Goal: Contribute content: Contribute content

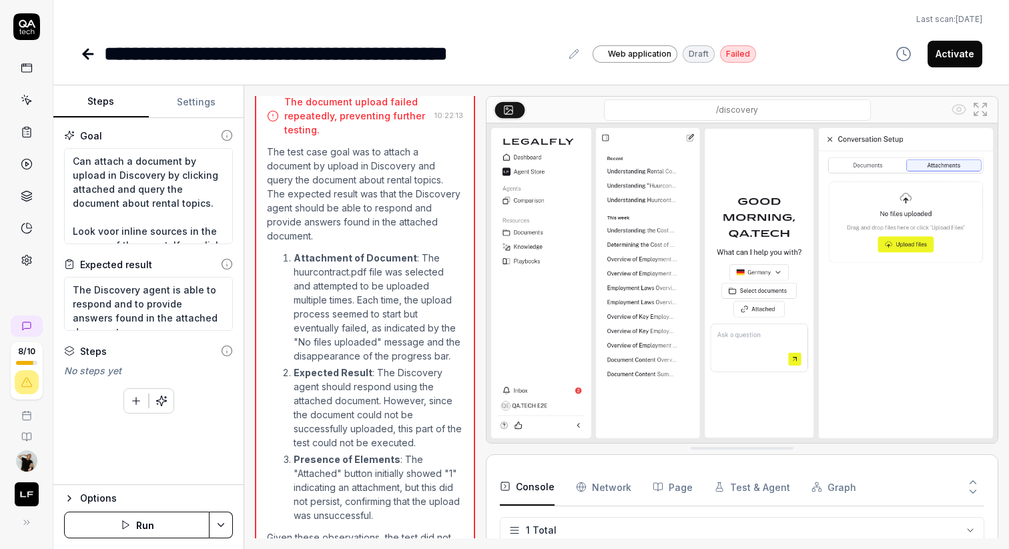
scroll to position [628, 0]
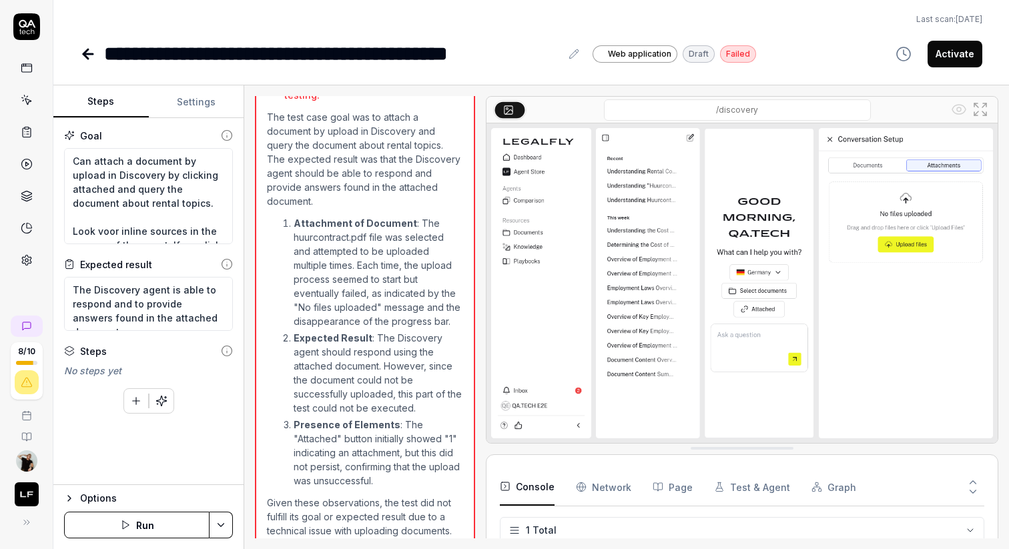
type textarea "*"
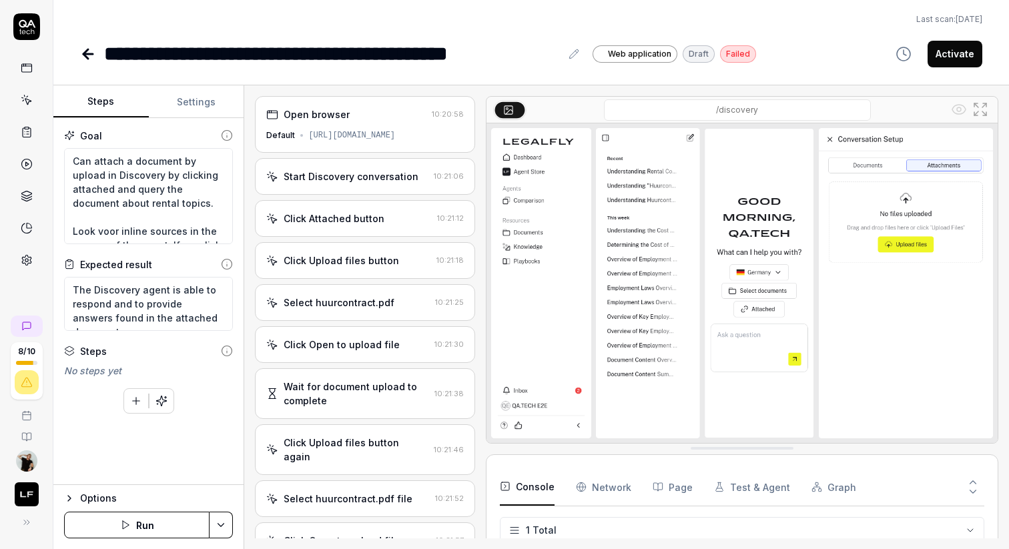
scroll to position [56, 0]
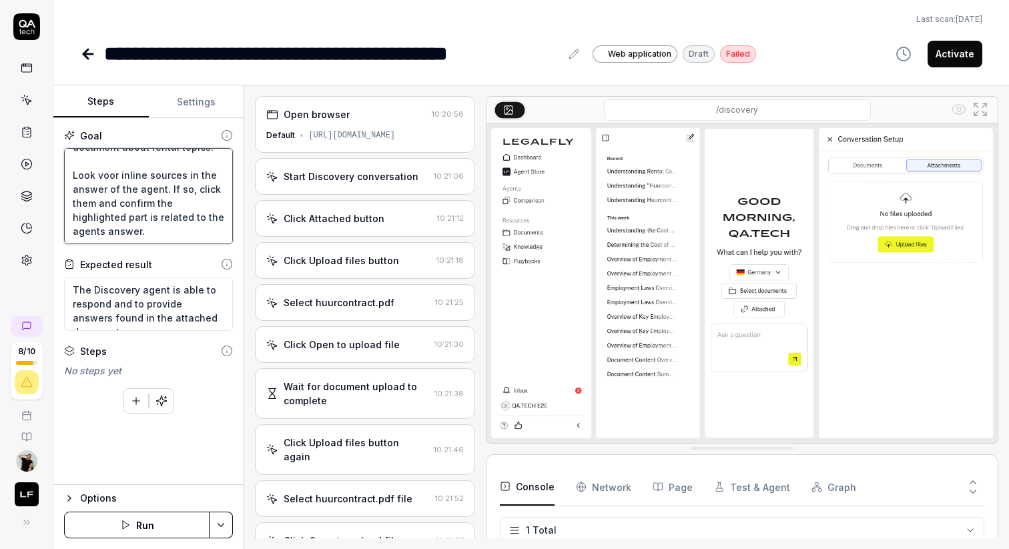
click at [157, 233] on textarea "Can attach a document by upload in Discovery by clicking attached and query the…" at bounding box center [148, 196] width 169 height 96
type textarea "Can attach a document by upload in Discovery by clicking attached and query the…"
type textarea "*"
type textarea "Can attach a document by upload in Discovery by clicking attached and query the…"
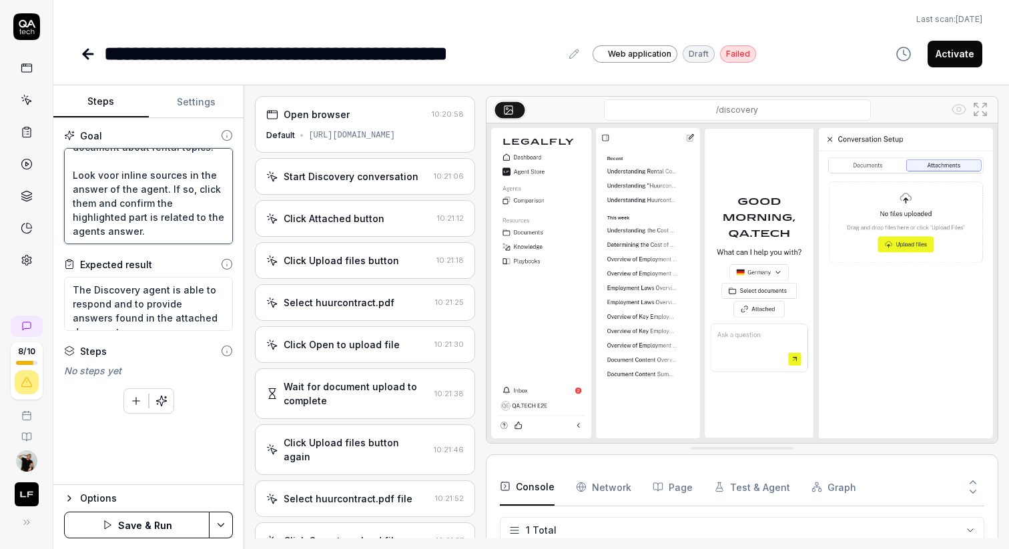
type textarea "*"
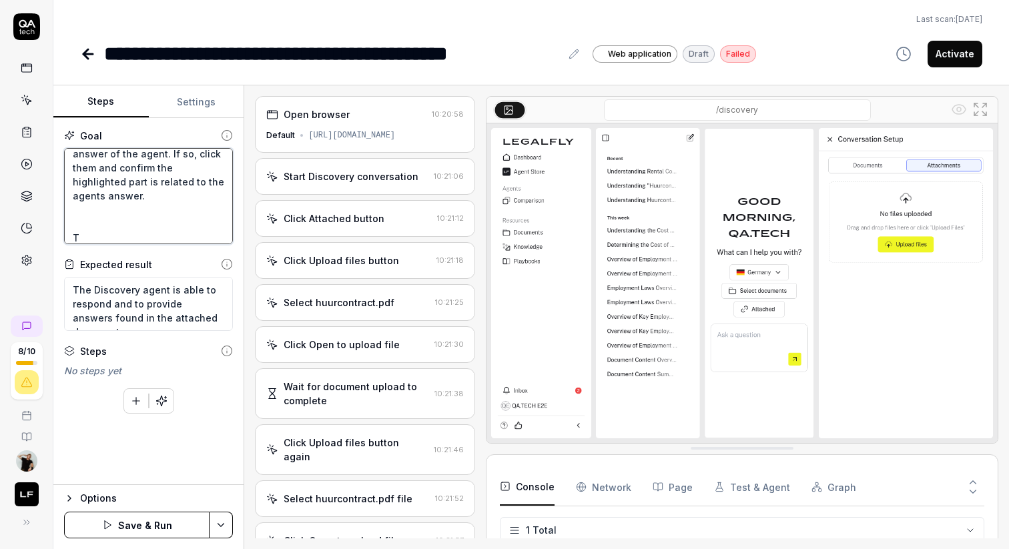
type textarea "Can attach a document by upload in Discovery by clicking attached and query the…"
type textarea "*"
type textarea "Can attach a document by upload in Discovery by clicking attached and query the…"
type textarea "*"
type textarea "Can attach a document by upload in Discovery by clicking attached and query the…"
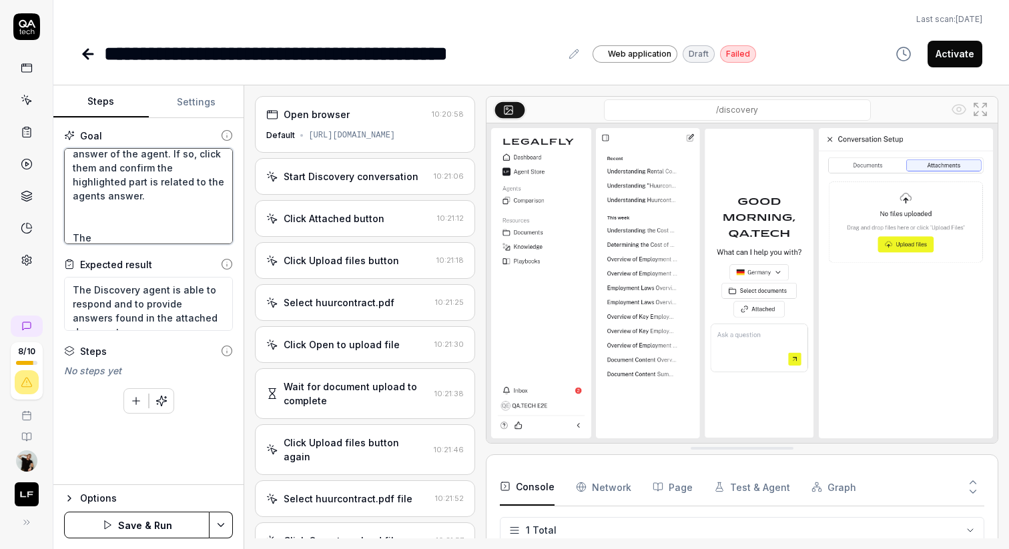
type textarea "*"
type textarea "Can attach a document by upload in Discovery by clicking attached and query the…"
type textarea "*"
type textarea "Can attach a document by upload in Discovery by clicking attached and query the…"
type textarea "*"
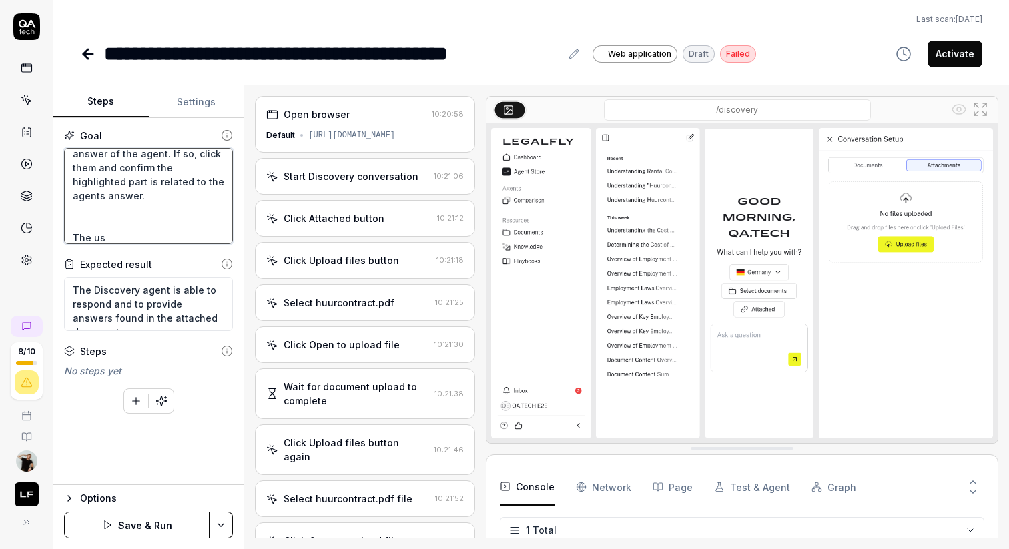
type textarea "Can attach a document by upload in Discovery by clicking attached and query the…"
type textarea "*"
type textarea "Can attach a document by upload in Discovery by clicking attached and query the…"
type textarea "*"
type textarea "Can attach a document by upload in Discovery by clicking attached and query the…"
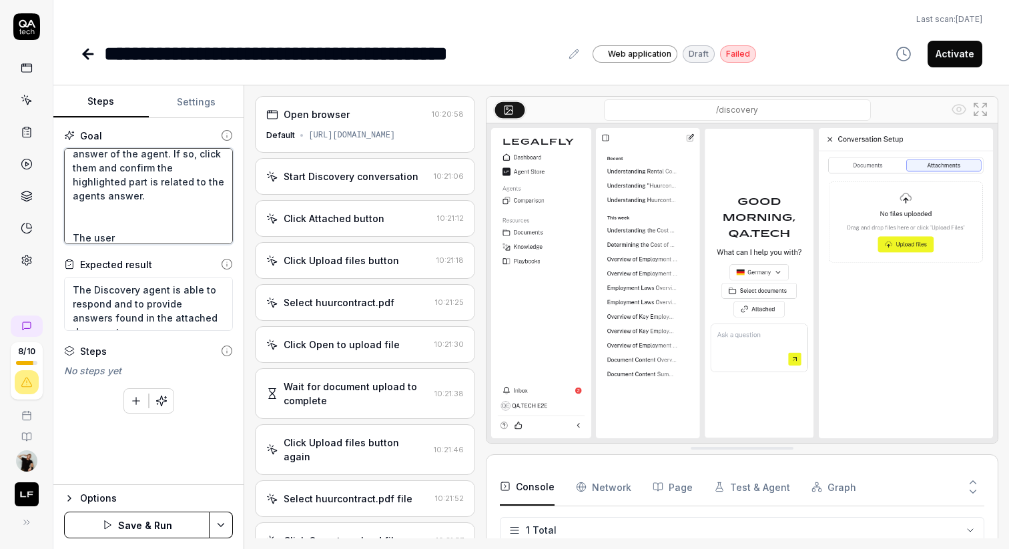
type textarea "*"
type textarea "Can attach a document by upload in Discovery by clicking attached and query the…"
type textarea "*"
type textarea "Can attach a document by upload in Discovery by clicking attached and query the…"
type textarea "*"
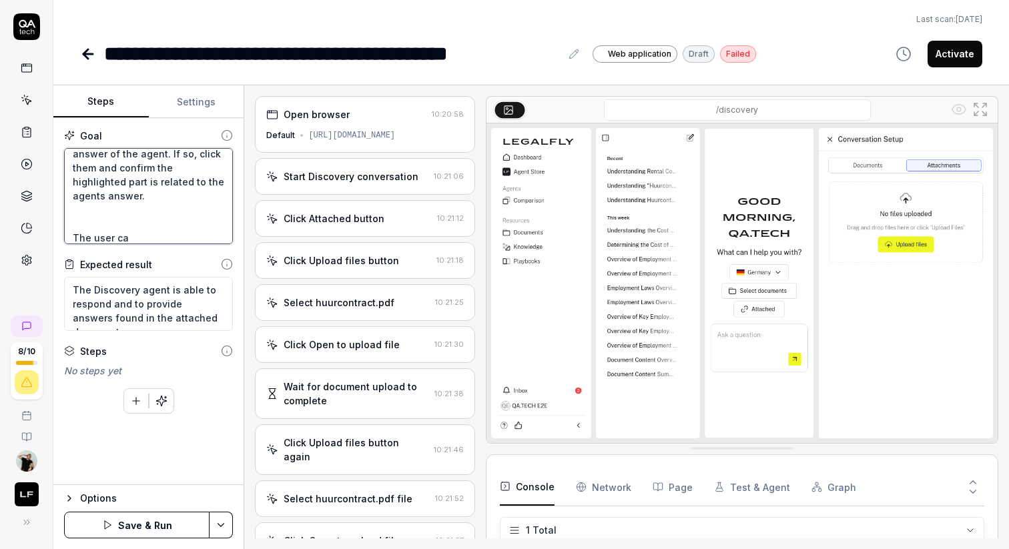
type textarea "Can attach a document by upload in Discovery by clicking attached and query the…"
type textarea "*"
type textarea "Can attach a document by upload in Discovery by clicking attached and query the…"
type textarea "*"
type textarea "Can attach a document by upload in Discovery by clicking attached and query the…"
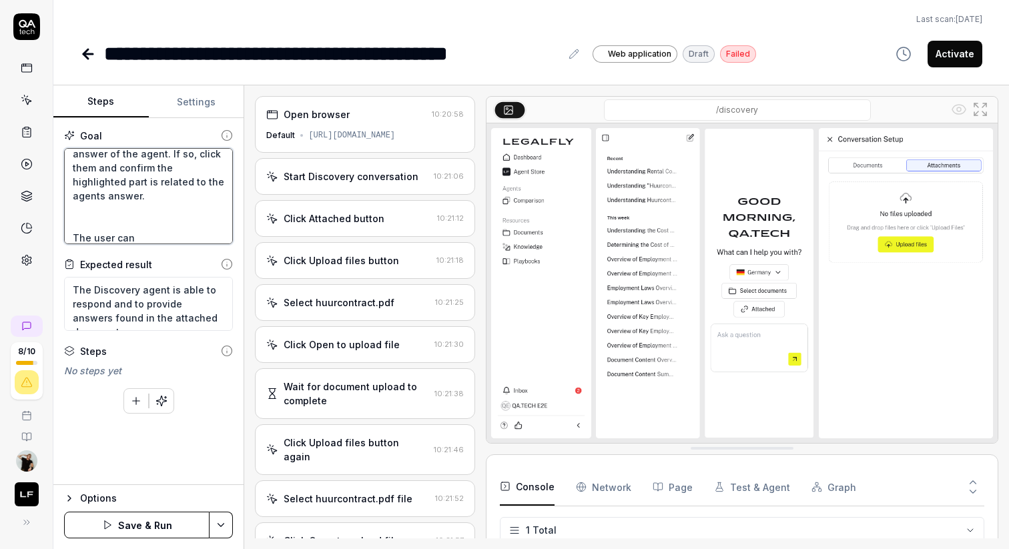
type textarea "*"
type textarea "Can attach a document by upload in Discovery by clicking attached and query the…"
type textarea "*"
type textarea "Can attach a document by upload in Discovery by clicking attached and query the…"
type textarea "*"
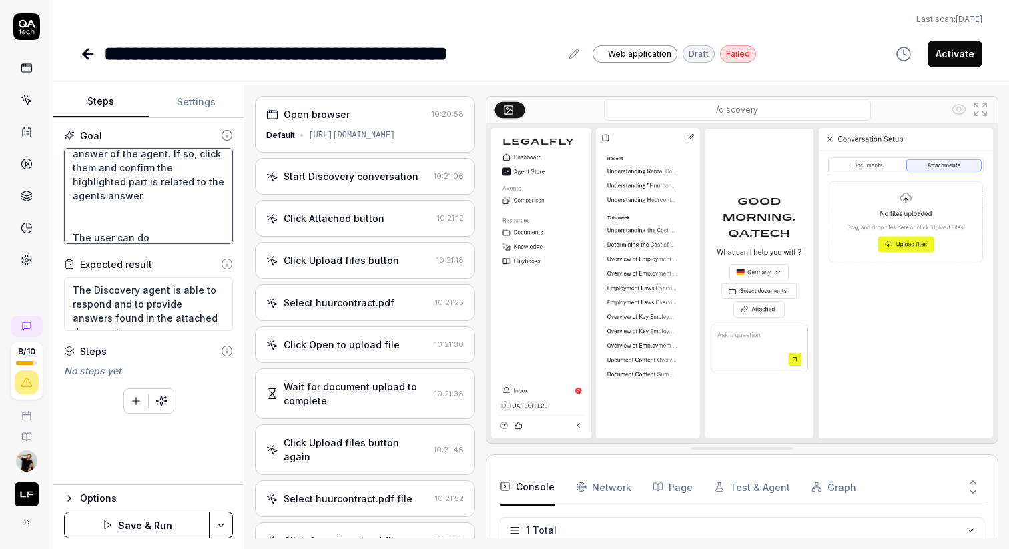
type textarea "Can attach a document by upload in Discovery by clicking attached and query the…"
type textarea "*"
type textarea "Can attach a document by upload in Discovery by clicking attached and query the…"
type textarea "*"
type textarea "Can attach a document by upload in Discovery by clicking attached and query the…"
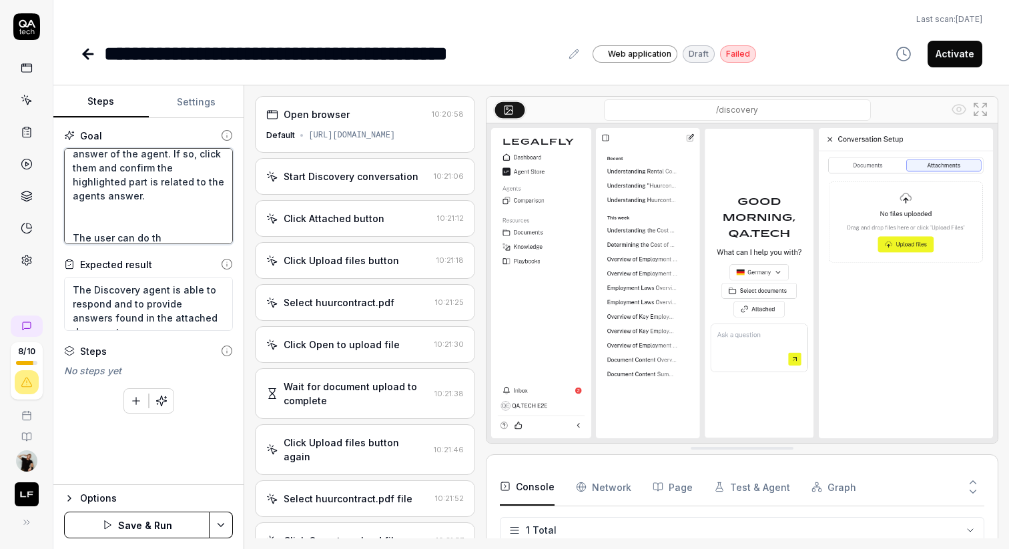
type textarea "*"
type textarea "Can attach a document by upload in Discovery by clicking attached and query the…"
type textarea "*"
type textarea "Can attach a document by upload in Discovery by clicking attached and query the…"
type textarea "*"
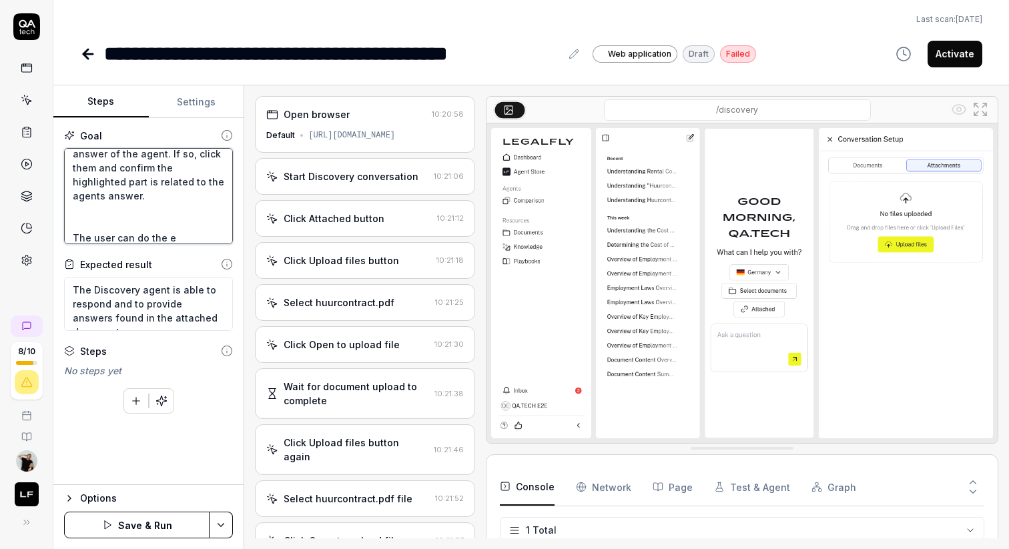
type textarea "Can attach a document by upload in Discovery by clicking attached and query the…"
type textarea "*"
type textarea "Can attach a document by upload in Discovery by clicking attached and query the…"
type textarea "*"
type textarea "Can attach a document by upload in Discovery by clicking attached and query the…"
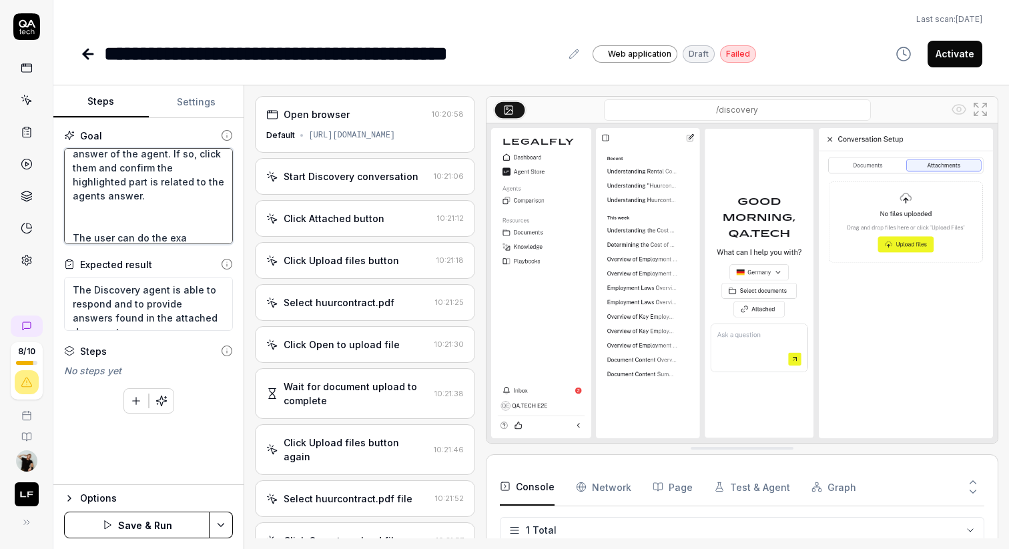
type textarea "*"
type textarea "Can attach a document by upload in Discovery by clicking attached and query the…"
type textarea "*"
type textarea "Can attach a document by upload in Discovery by clicking attached and query the…"
type textarea "*"
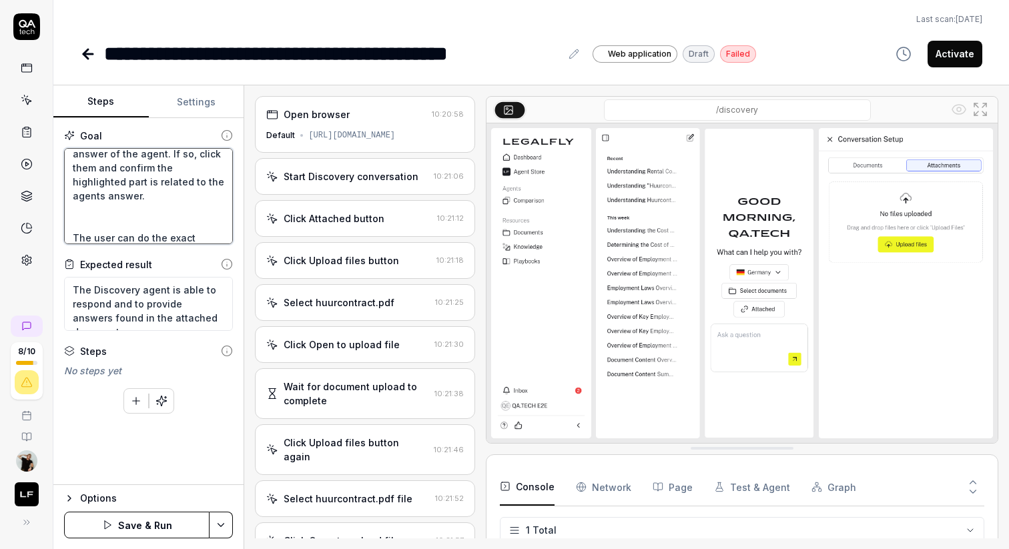
type textarea "Can attach a document by upload in Discovery by clicking attached and query the…"
type textarea "*"
type textarea "Can attach a document by upload in Discovery by clicking attached and query the…"
type textarea "*"
type textarea "Can attach a document by upload in Discovery by clicking attached and query the…"
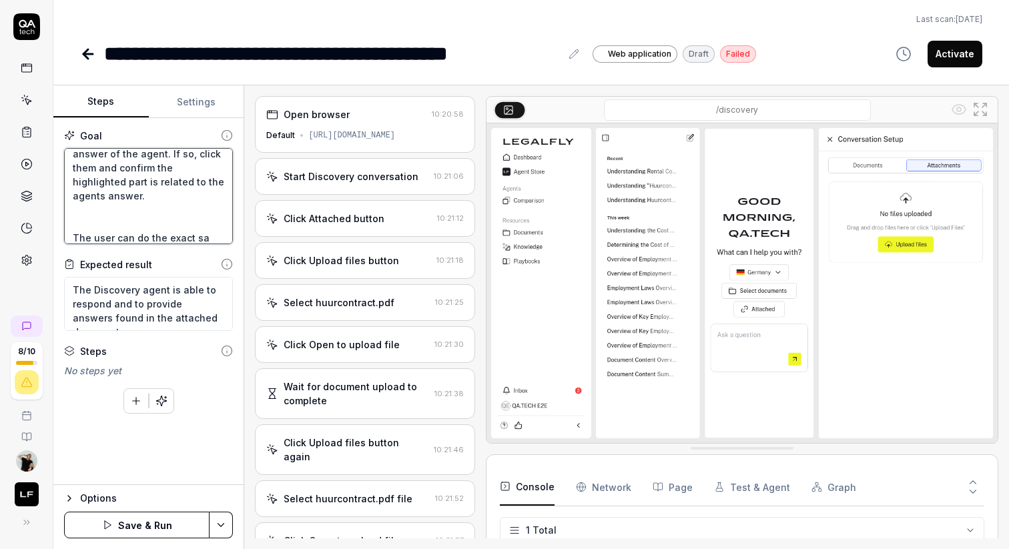
type textarea "*"
type textarea "Can attach a document by upload in Discovery by clicking attached and query the…"
type textarea "*"
type textarea "Can attach a document by upload in Discovery by clicking attached and query the…"
type textarea "*"
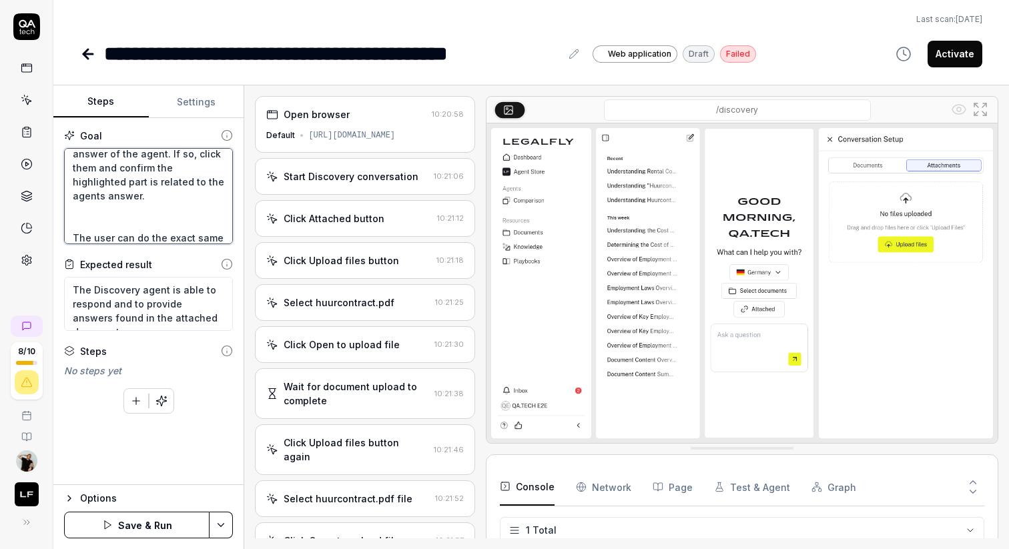
type textarea "Can attach a document by upload in Discovery by clicking attached and query the…"
type textarea "*"
type textarea "Can attach a document by upload in Discovery by clicking attached and query the…"
type textarea "*"
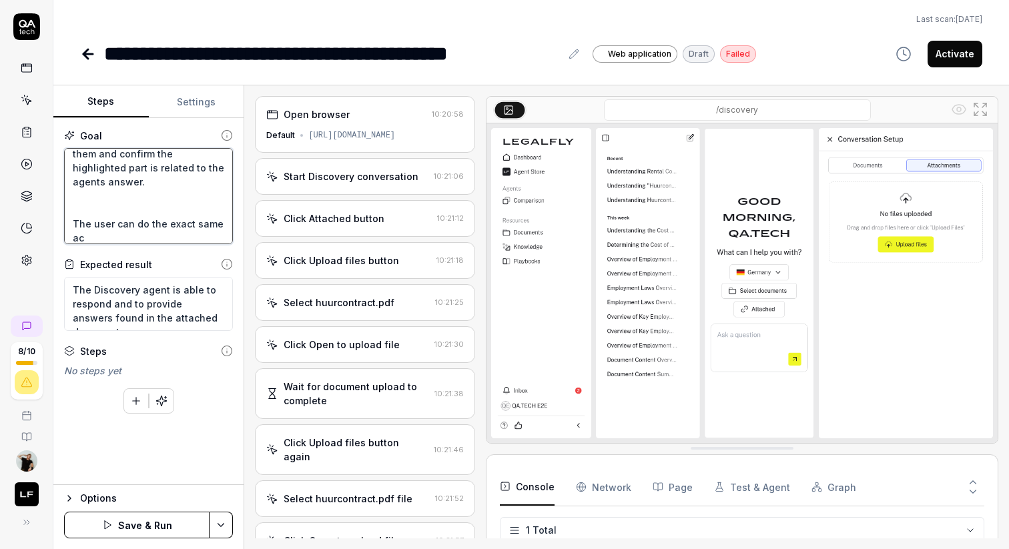
type textarea "Can attach a document by upload in Discovery by clicking attached and query the…"
type textarea "*"
type textarea "Can attach a document by upload in Discovery by clicking attached and query the…"
type textarea "*"
type textarea "Can attach a document by upload in Discovery by clicking attached and query the…"
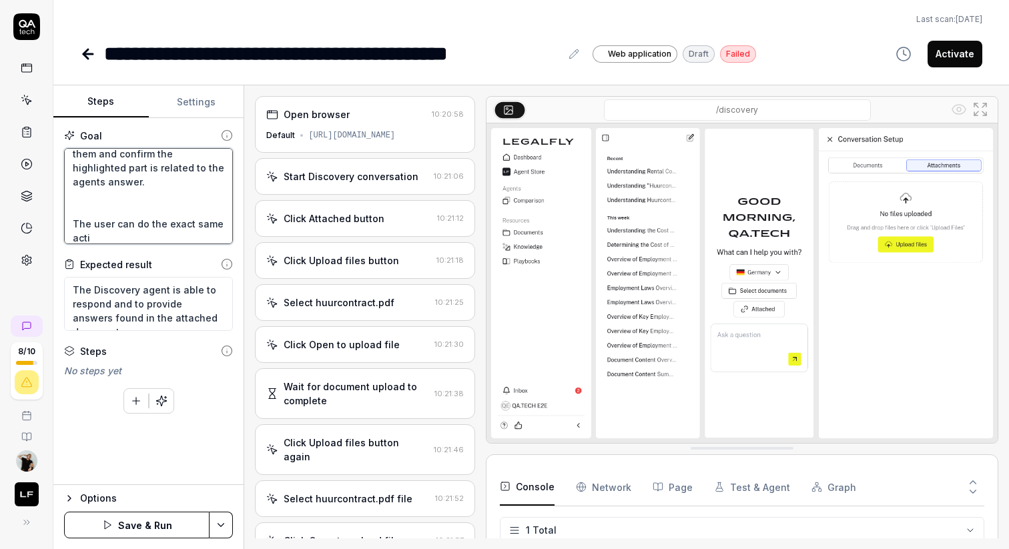
type textarea "*"
type textarea "Can attach a document by upload in Discovery by clicking attached and query the…"
type textarea "*"
type textarea "Can attach a document by upload in Discovery by clicking attached and query the…"
type textarea "*"
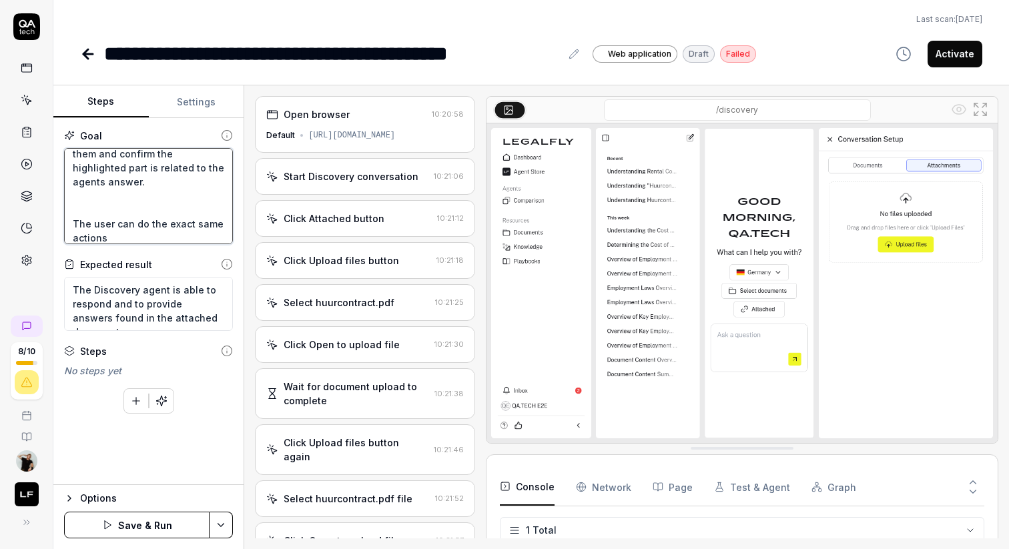
type textarea "Can attach a document by upload in Discovery by clicking attached and query the…"
type textarea "*"
type textarea "Can attach a document by upload in Discovery by clicking attached and query the…"
type textarea "*"
type textarea "Can attach a document by upload in Discovery by clicking attached and query the…"
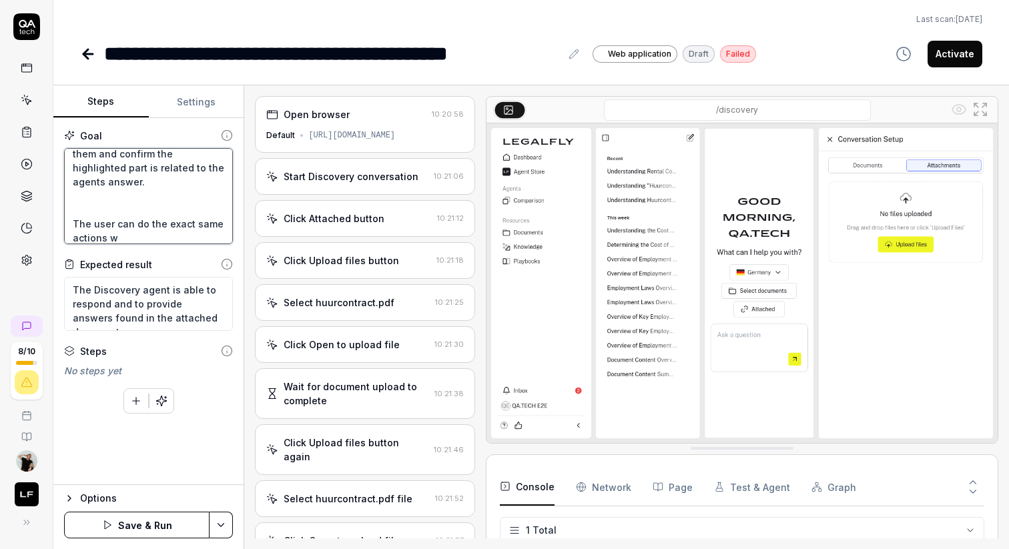
type textarea "*"
type textarea "Can attach a document by upload in Discovery by clicking attached and query the…"
type textarea "*"
type textarea "Can attach a document by upload in Discovery by clicking attached and query the…"
type textarea "*"
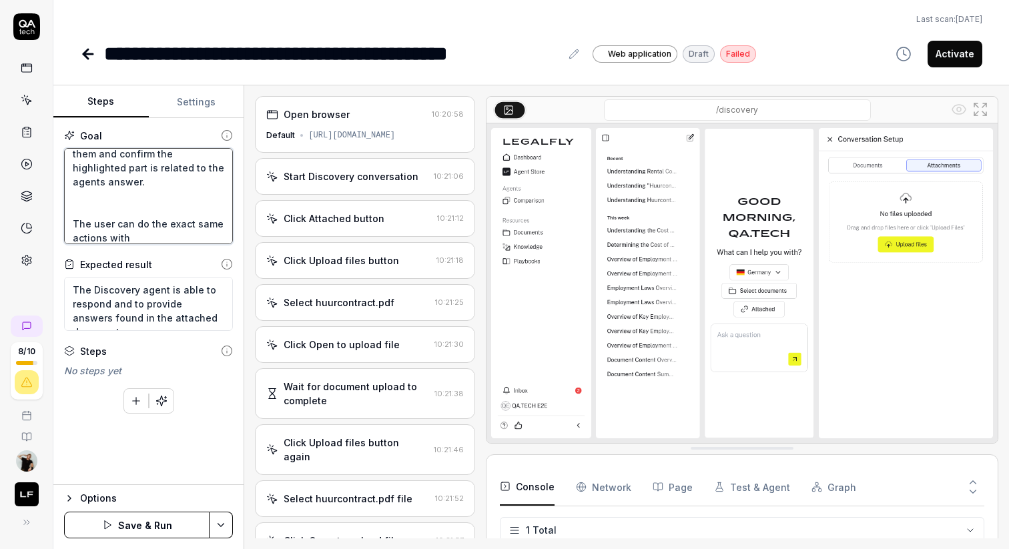
type textarea "Can attach a document by upload in Discovery by clicking attached and query the…"
type textarea "*"
type textarea "Can attach a document by upload in Discovery by clicking attached and query the…"
type textarea "*"
type textarea "Can attach a document by upload in Discovery by clicking attached and query the…"
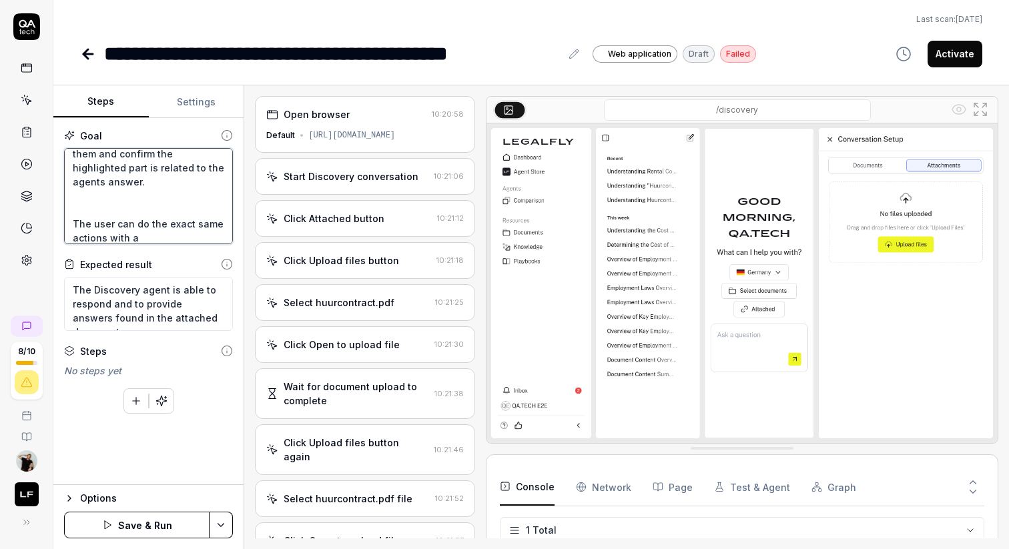
type textarea "*"
type textarea "Can attach a document by upload in Discovery by clicking attached and query the…"
type textarea "*"
type textarea "Can attach a document by upload in Discovery by clicking attached and query the…"
type textarea "*"
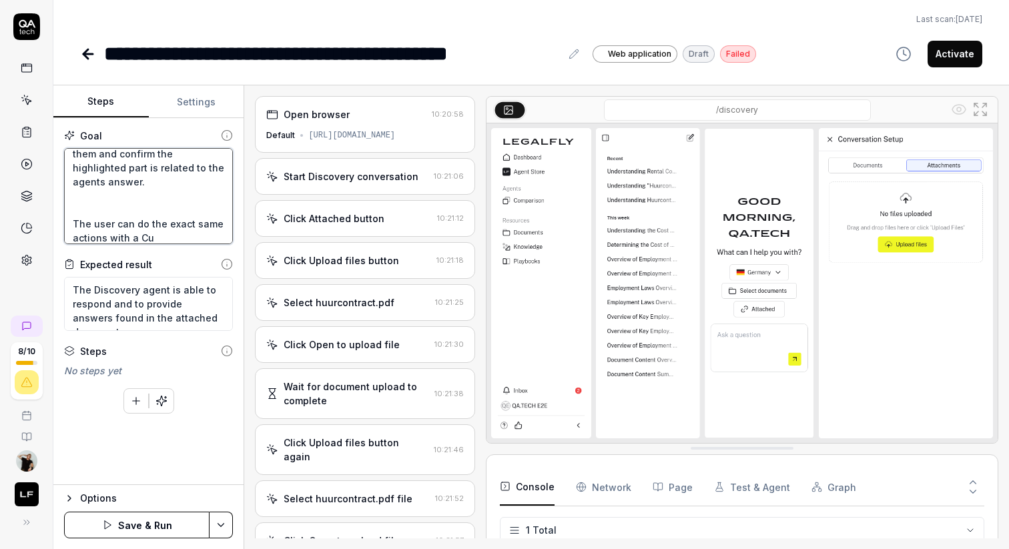
type textarea "Can attach a document by upload in Discovery by clicking attached and query the…"
type textarea "*"
type textarea "Can attach a document by upload in Discovery by clicking attached and query the…"
type textarea "*"
type textarea "Can attach a document by upload in Discovery by clicking attached and query the…"
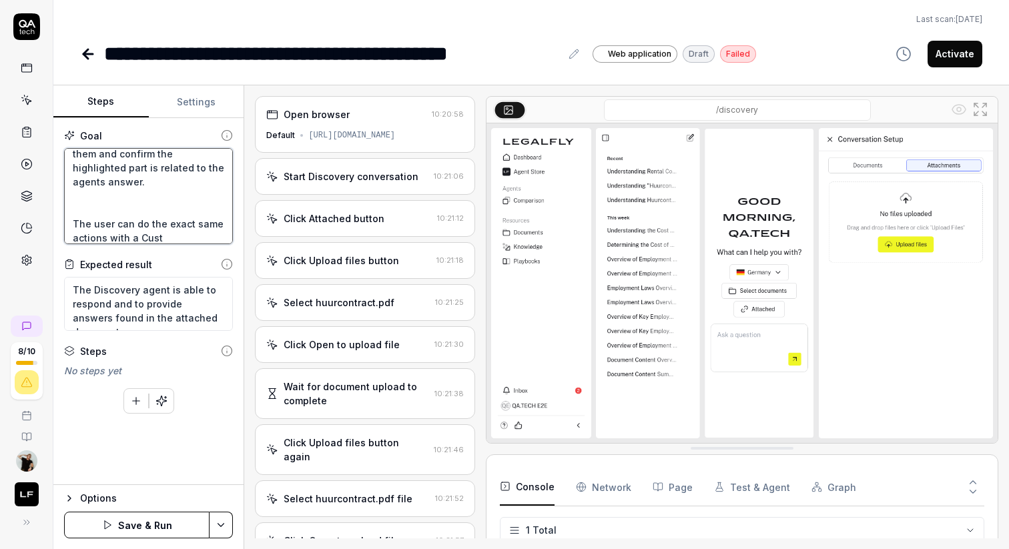
type textarea "*"
type textarea "Can attach a document by upload in Discovery by clicking attached and query the…"
type textarea "*"
type textarea "Can attach a document by upload in Discovery by clicking attached and query the…"
type textarea "*"
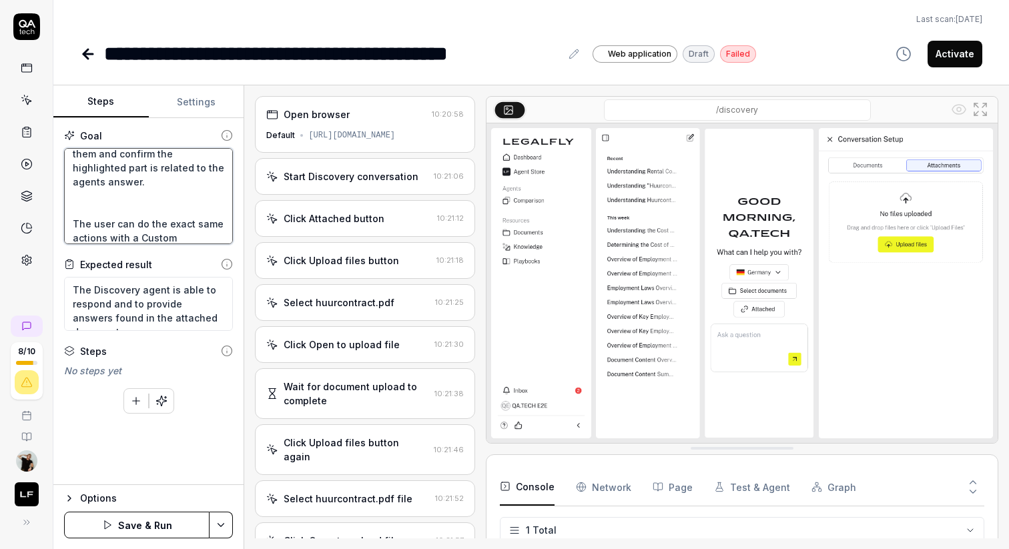
type textarea "Can attach a document by upload in Discovery by clicking attached and query the…"
type textarea "*"
type textarea "Can attach a document by upload in Discovery by clicking attached and query the…"
type textarea "*"
type textarea "Can attach a document by upload in Discovery by clicking attached and query the…"
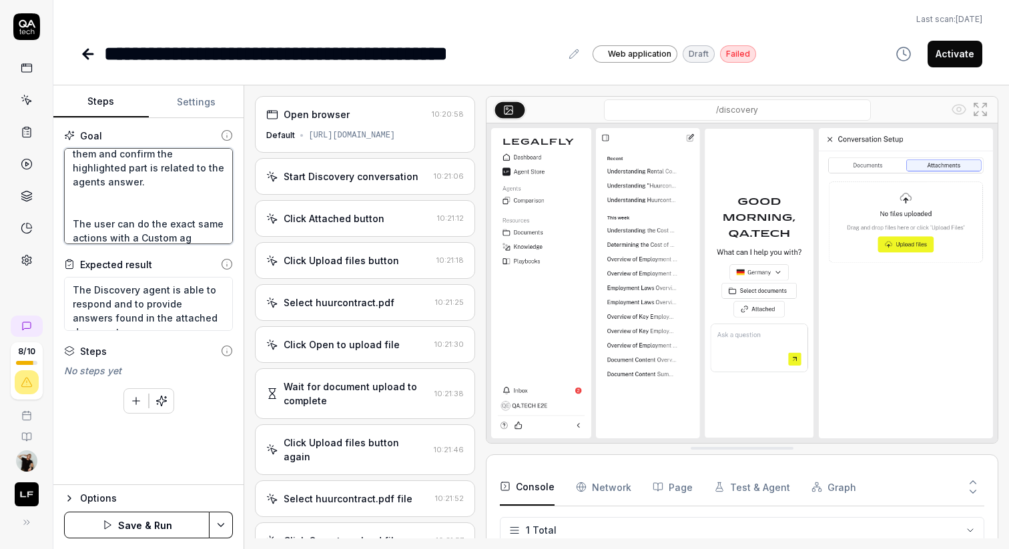
type textarea "*"
type textarea "Can attach a document by upload in Discovery by clicking attached and query the…"
type textarea "*"
type textarea "Can attach a document by upload in Discovery by clicking attached and query the…"
type textarea "*"
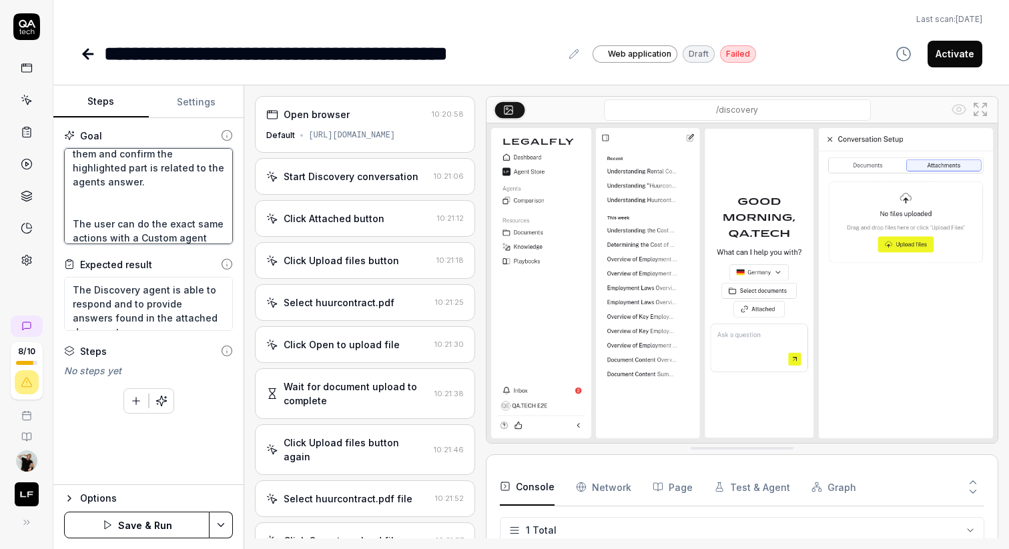
type textarea "Can attach a document by upload in Discovery by clicking attached and query the…"
type textarea "*"
type textarea "Can attach a document by upload in Discovery by clicking attached and query the…"
type textarea "*"
type textarea "Can attach a document by upload in Discovery by clicking attached and query the…"
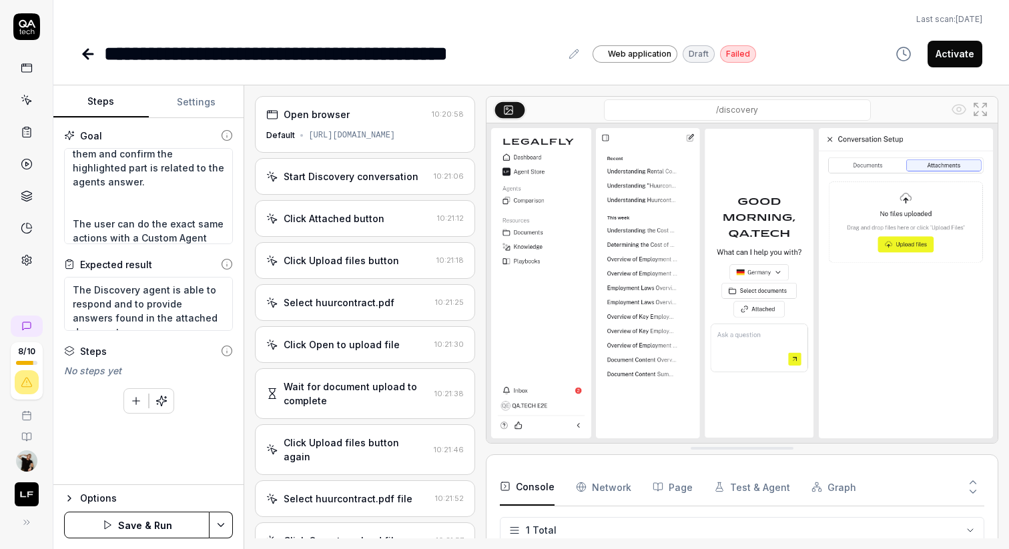
click at [236, 412] on div "Goal Can attach a document by upload in Discovery by clicking attached and quer…" at bounding box center [148, 301] width 190 height 367
type textarea "*"
